Goal: Go to known website

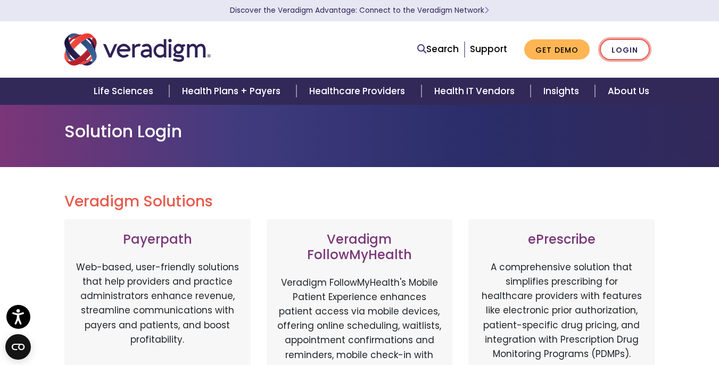
click at [605, 49] on link "Login" at bounding box center [625, 50] width 50 height 22
click at [623, 55] on link "Login" at bounding box center [625, 50] width 50 height 22
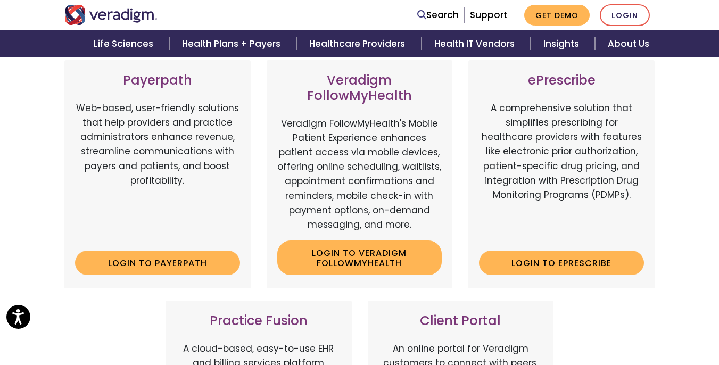
scroll to position [182, 0]
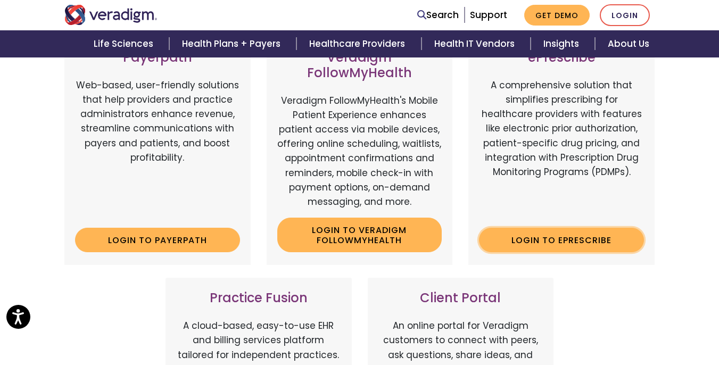
click at [579, 237] on link "Login to ePrescribe" at bounding box center [561, 240] width 165 height 24
